Goal: Task Accomplishment & Management: Manage account settings

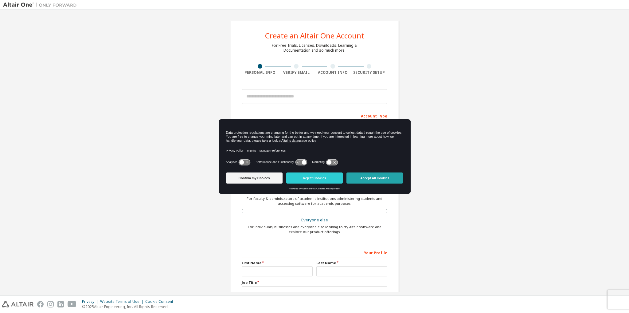
click at [375, 180] on button "Accept All Cookies" at bounding box center [375, 177] width 57 height 11
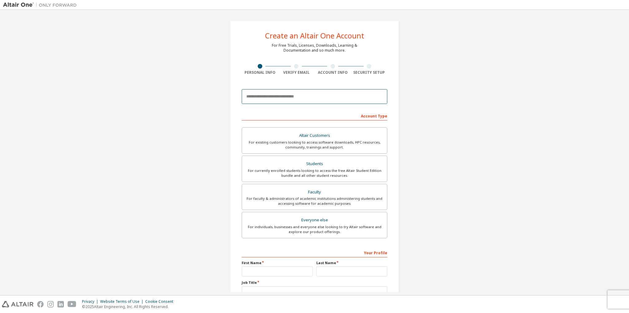
click at [285, 96] on input "email" at bounding box center [315, 96] width 146 height 15
type input "**********"
click at [262, 174] on div "For currently enrolled students looking to access the free Altair Student Editi…" at bounding box center [315, 173] width 138 height 10
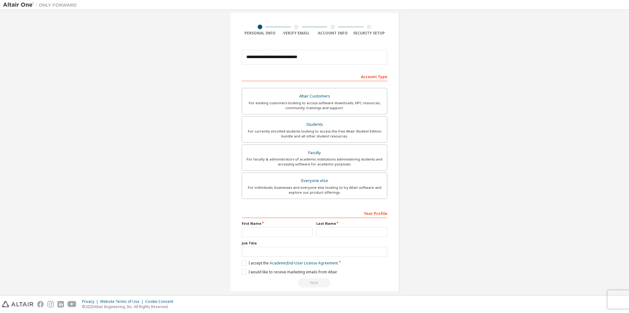
scroll to position [45, 0]
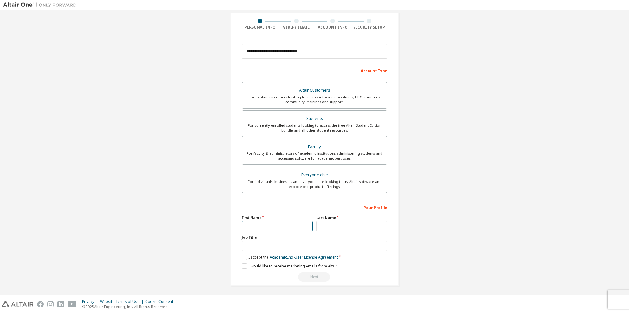
click at [257, 226] on input "text" at bounding box center [277, 226] width 71 height 10
click at [243, 256] on label "I accept the Academic End-User License Agreement" at bounding box center [290, 256] width 96 height 5
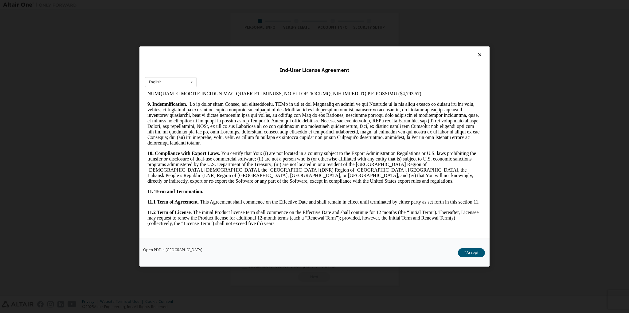
scroll to position [930, 0]
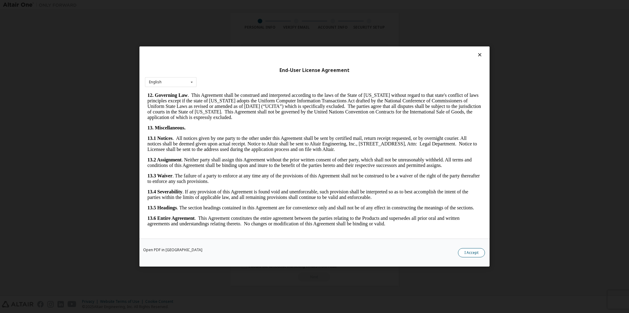
click at [466, 251] on button "I Accept" at bounding box center [471, 252] width 27 height 9
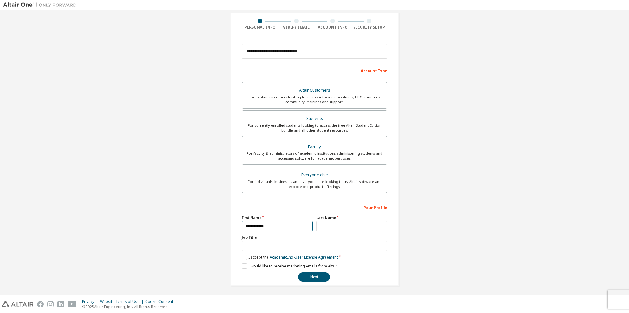
drag, startPoint x: 283, startPoint y: 223, endPoint x: 275, endPoint y: 222, distance: 8.1
click at [283, 223] on input "**********" at bounding box center [277, 226] width 71 height 10
type input "******"
click at [331, 225] on input "text" at bounding box center [351, 226] width 71 height 10
type input "*****"
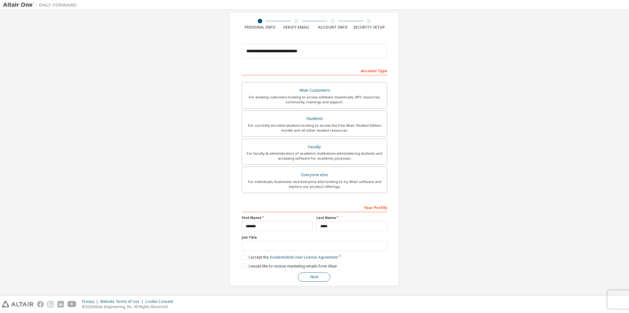
click at [309, 276] on button "Next" at bounding box center [314, 276] width 32 height 9
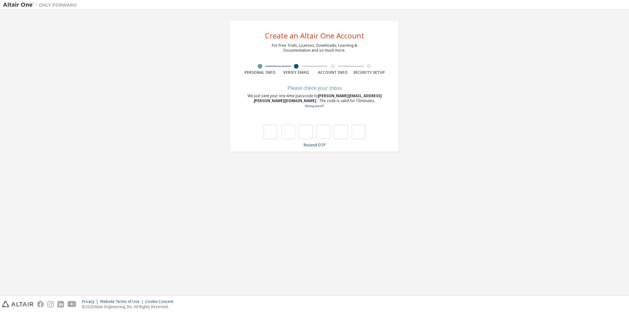
scroll to position [0, 0]
type input "*"
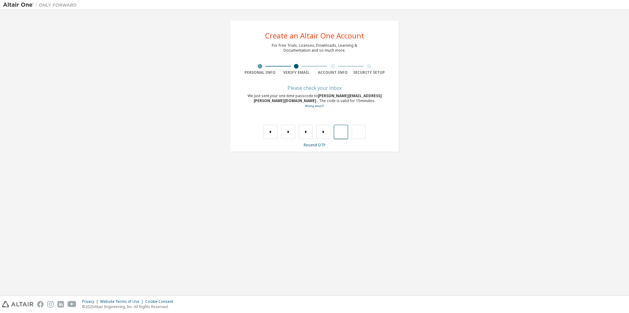
type input "*"
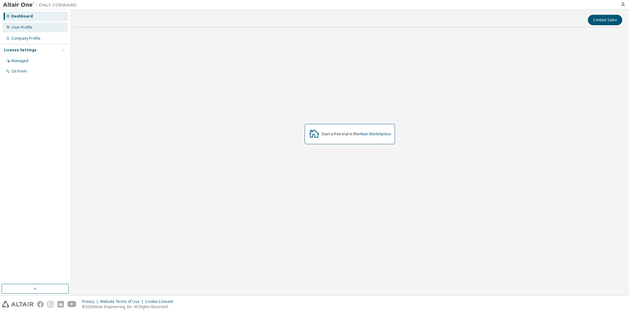
click at [37, 28] on div "User Profile" at bounding box center [34, 27] width 65 height 10
click at [22, 73] on div "On Prem" at bounding box center [18, 71] width 15 height 5
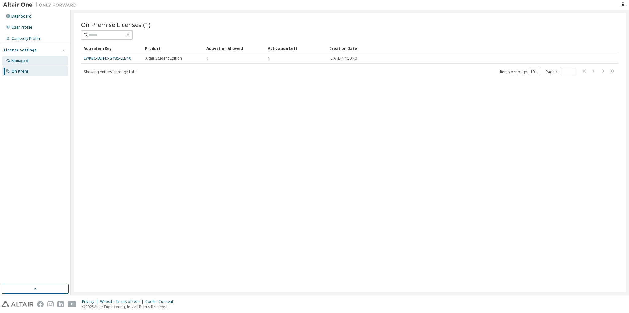
click at [42, 62] on div "Managed" at bounding box center [34, 61] width 65 height 10
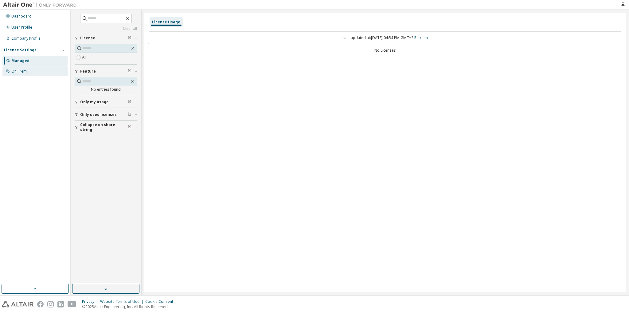
click at [22, 71] on div "On Prem" at bounding box center [18, 71] width 15 height 5
